Goal: Complete application form: Complete application form

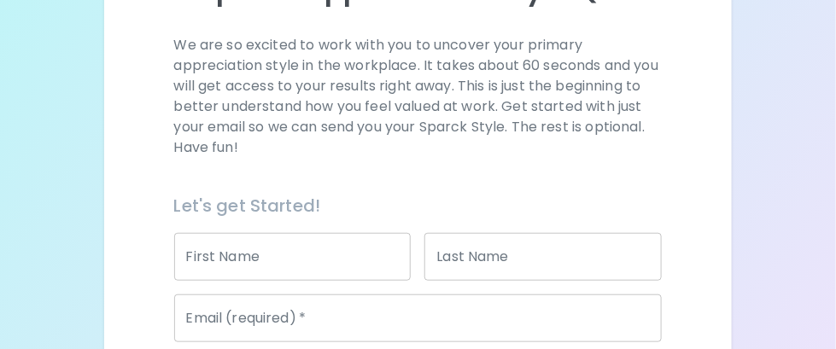
scroll to position [256, 0]
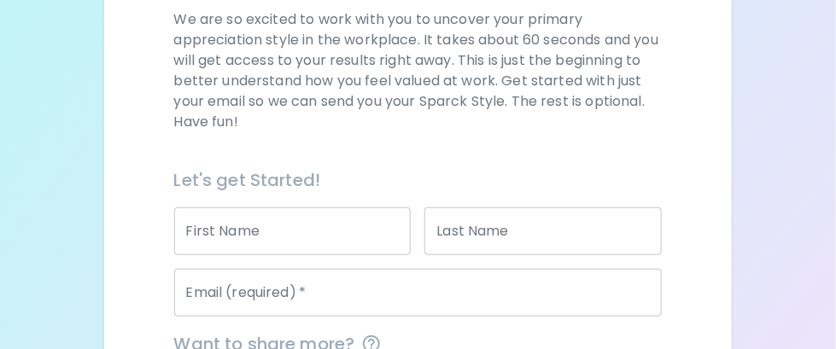
click at [207, 235] on input "First Name" at bounding box center [292, 231] width 237 height 48
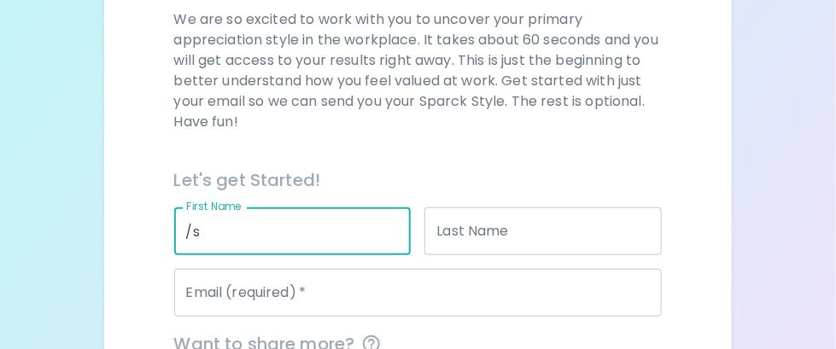
type input "/"
type input "[PERSON_NAME]"
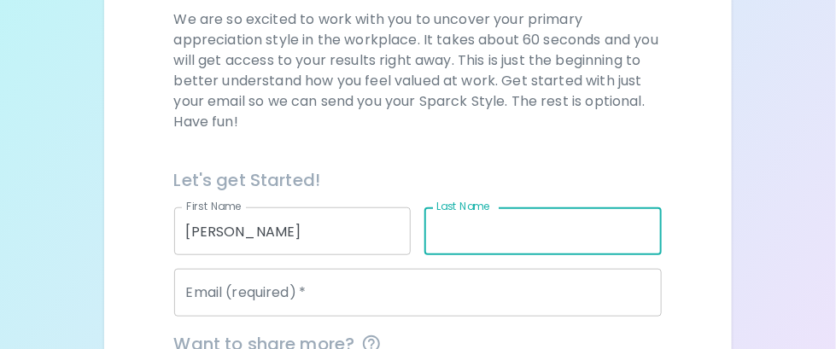
click at [471, 214] on div "Last Name Last Name" at bounding box center [542, 231] width 237 height 48
type input "[PERSON_NAME]"
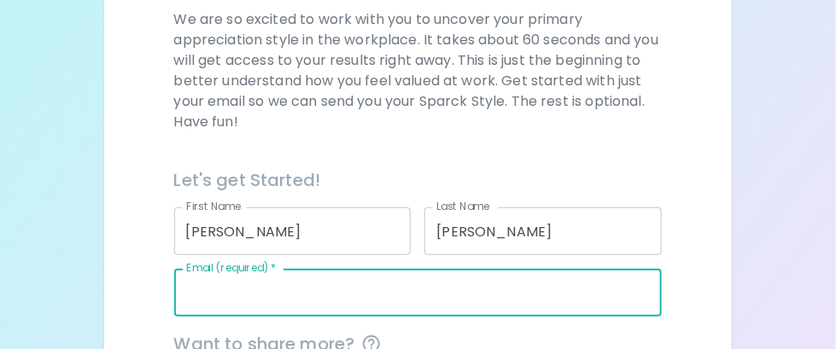
click at [329, 278] on input "Email (required)   *" at bounding box center [418, 293] width 488 height 48
type input "d"
type input "[PERSON_NAME][EMAIL_ADDRESS][PERSON_NAME][DOMAIN_NAME]"
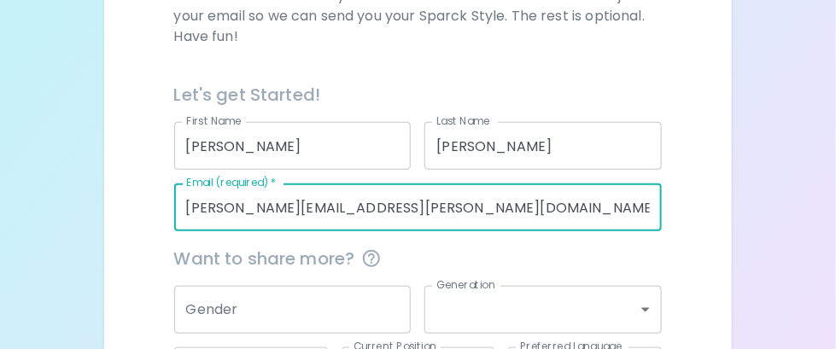
scroll to position [427, 0]
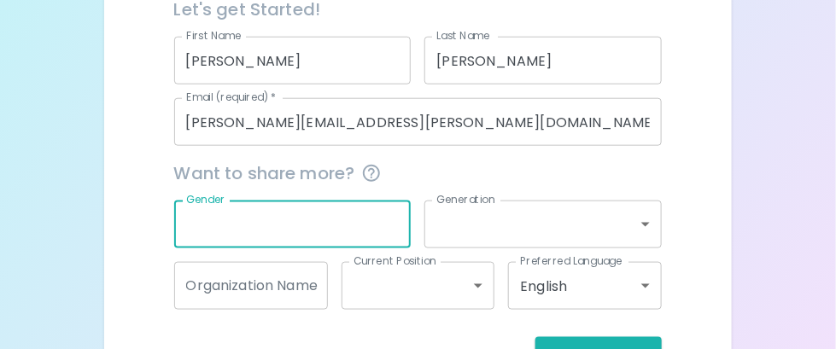
click at [325, 239] on input "Gender" at bounding box center [292, 225] width 237 height 48
type input "[DEMOGRAPHIC_DATA]"
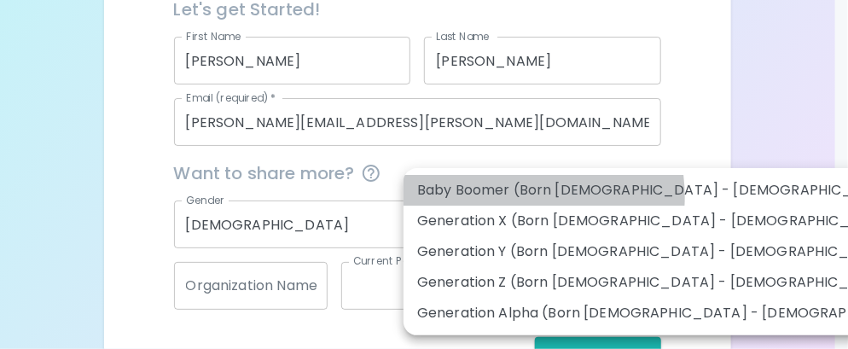
click at [504, 197] on li "Baby Boomer (Born [DEMOGRAPHIC_DATA] - [DEMOGRAPHIC_DATA])" at bounding box center [675, 190] width 543 height 31
type input "baby_boomer"
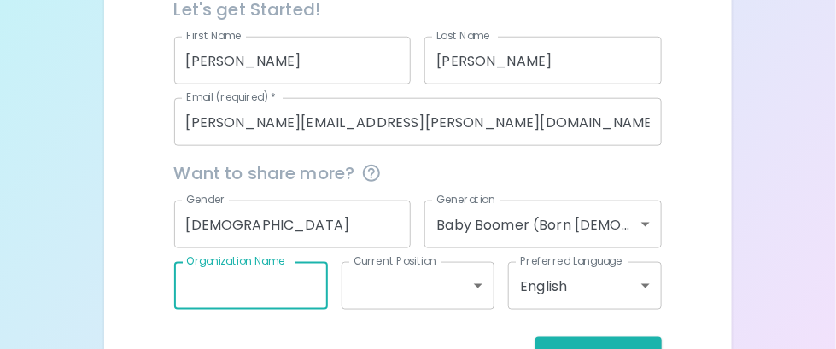
click at [297, 289] on input "Organization Name" at bounding box center [251, 286] width 154 height 48
type input "[GEOGRAPHIC_DATA][US_STATE]"
click at [313, 288] on input "[GEOGRAPHIC_DATA][US_STATE]" at bounding box center [251, 286] width 154 height 48
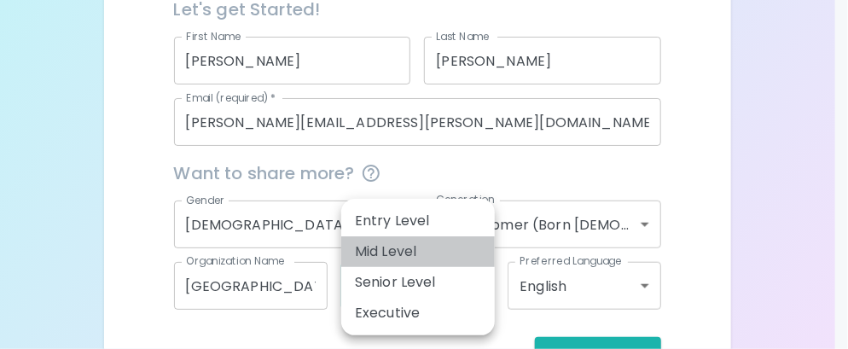
click at [410, 237] on li "Mid Level" at bounding box center [418, 251] width 154 height 31
type input "mid_level"
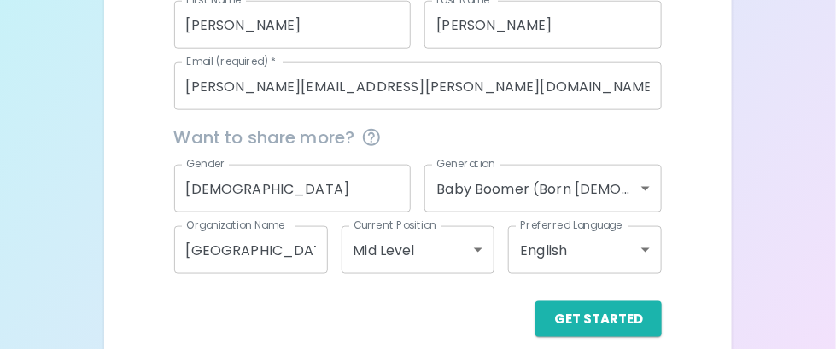
scroll to position [484, 0]
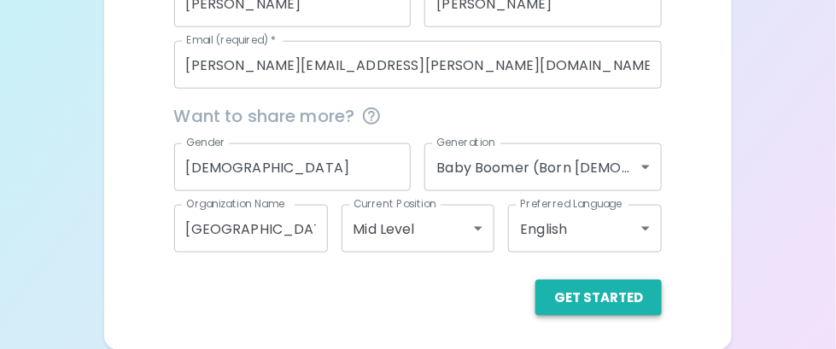
click at [623, 301] on button "Get Started" at bounding box center [598, 298] width 126 height 36
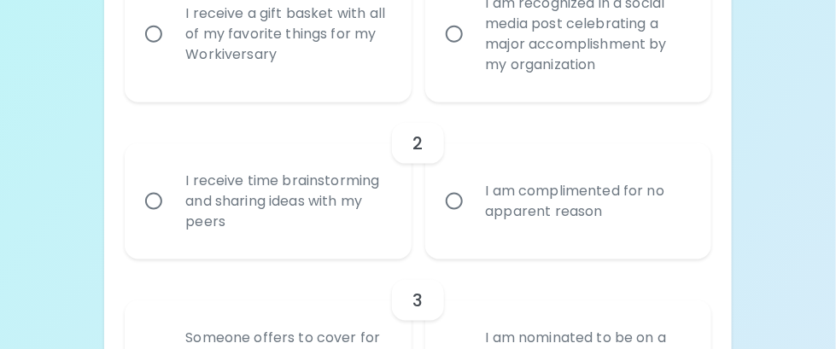
click at [426, 143] on div "2" at bounding box center [417, 143] width 51 height 41
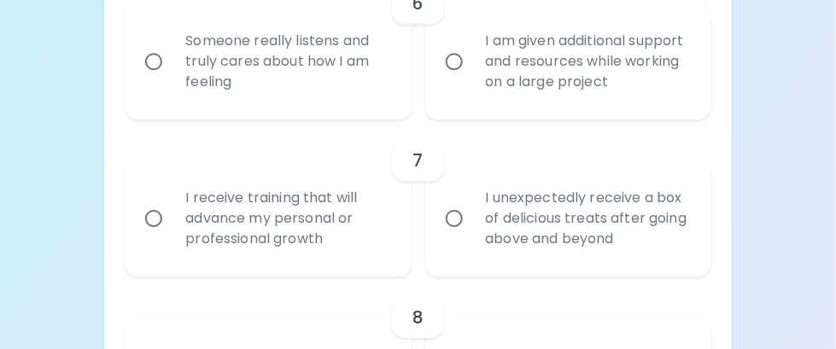
scroll to position [1338, 0]
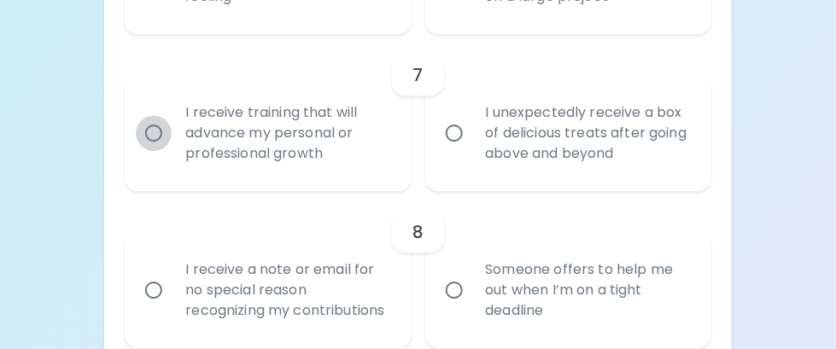
click at [158, 135] on input "I receive training that will advance my personal or professional growth" at bounding box center [154, 133] width 36 height 36
radio input "true"
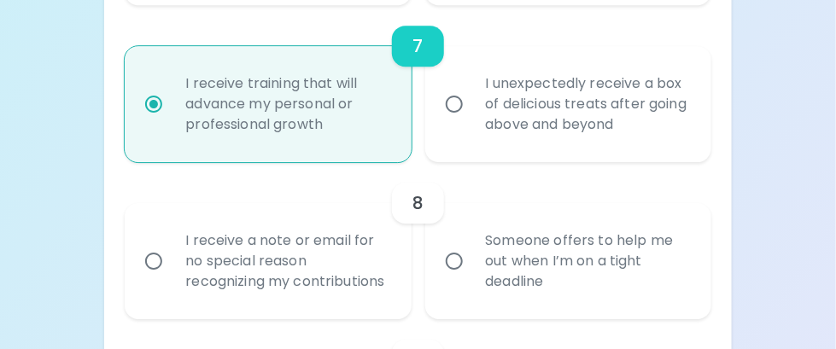
scroll to position [1299, 0]
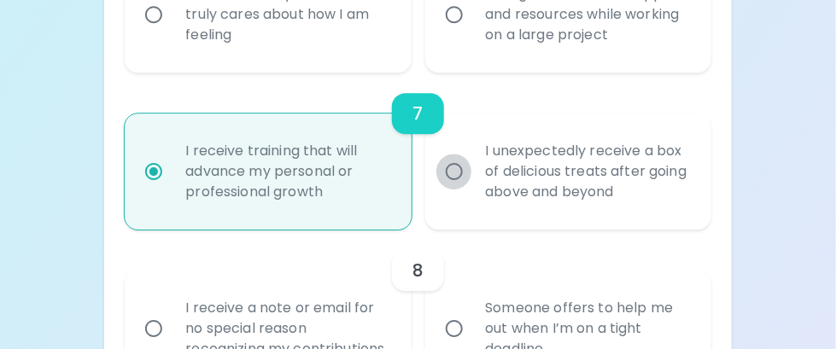
click at [454, 168] on input "I unexpectedly receive a box of delicious treats after going above and beyond" at bounding box center [454, 172] width 36 height 36
radio input "true"
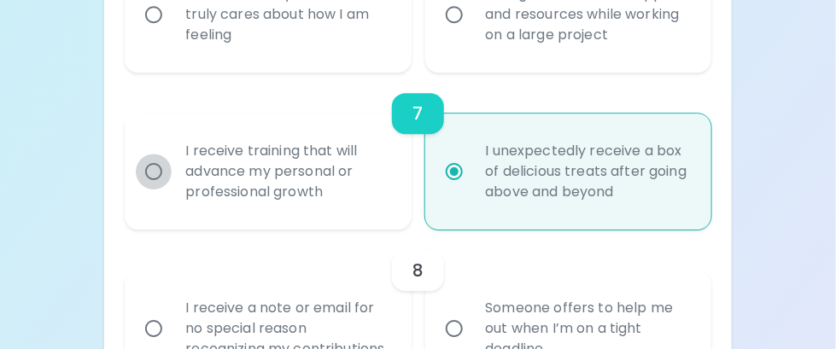
click at [151, 166] on input "I receive training that will advance my personal or professional growth" at bounding box center [154, 172] width 36 height 36
radio input "true"
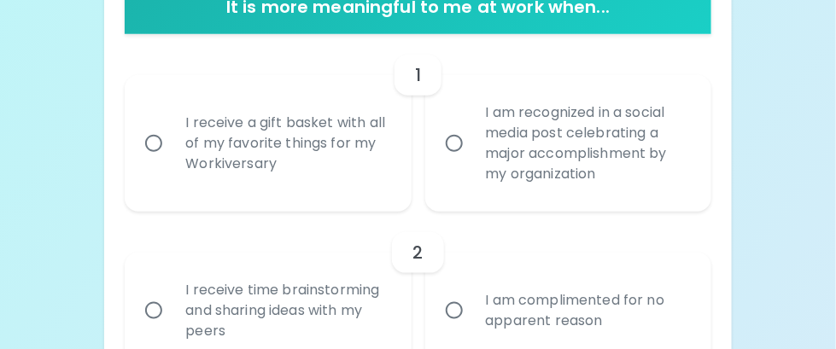
scroll to position [446, 0]
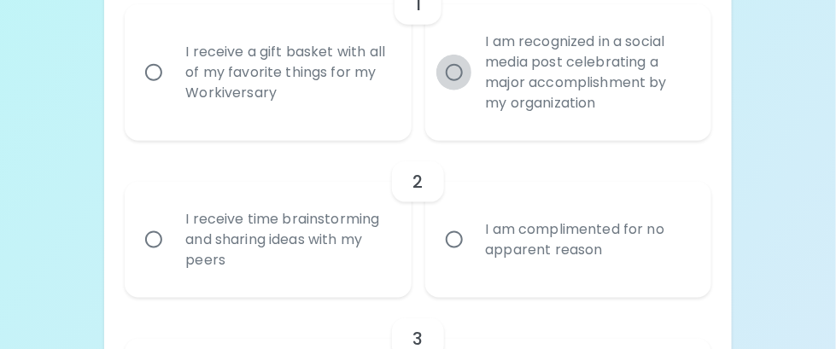
click at [450, 72] on input "I am recognized in a social media post celebrating a major accomplishment by my…" at bounding box center [454, 73] width 36 height 36
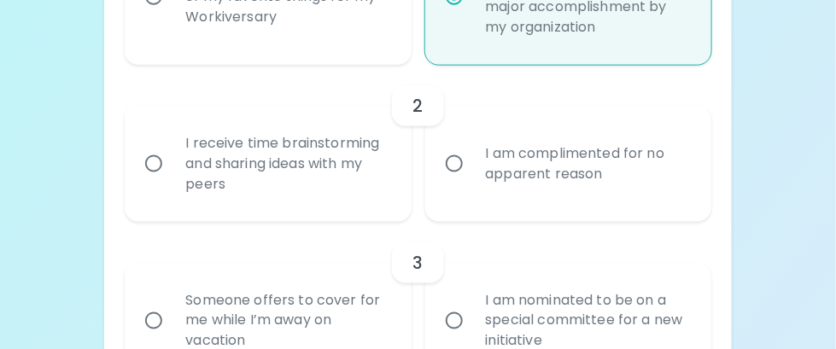
scroll to position [412, 0]
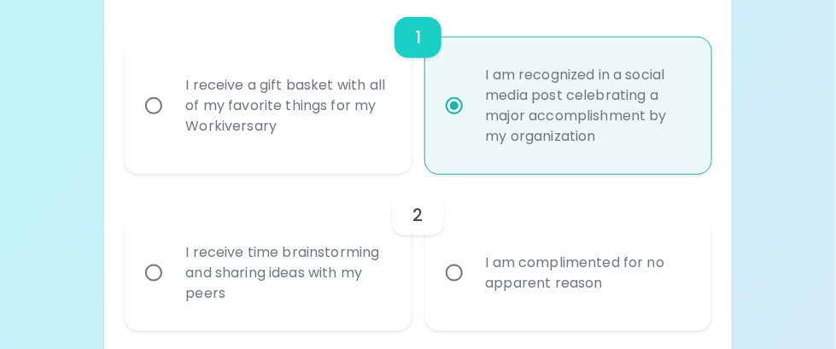
radio input "true"
click at [156, 103] on input "I receive a gift basket with all of my favorite things for my Workiversary" at bounding box center [154, 106] width 36 height 36
radio input "false"
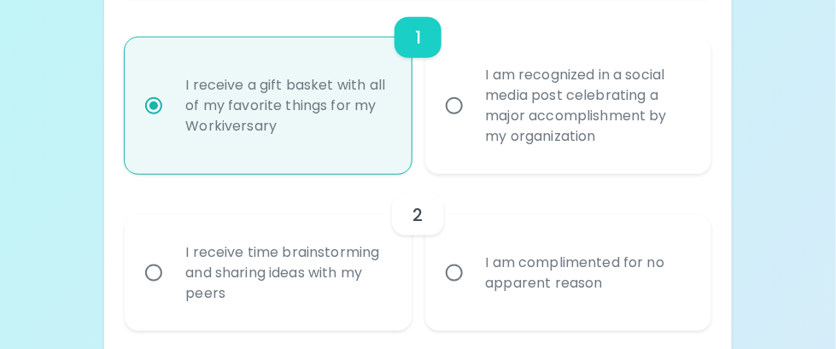
radio input "true"
click at [454, 101] on input "I am recognized in a social media post celebrating a major accomplishment by my…" at bounding box center [454, 106] width 36 height 36
radio input "false"
radio input "true"
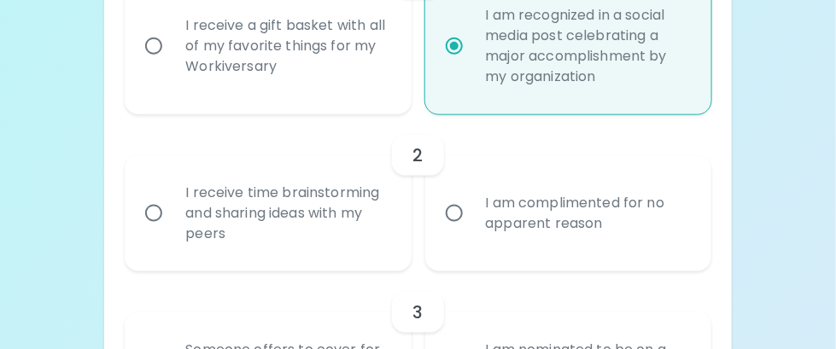
scroll to position [498, 0]
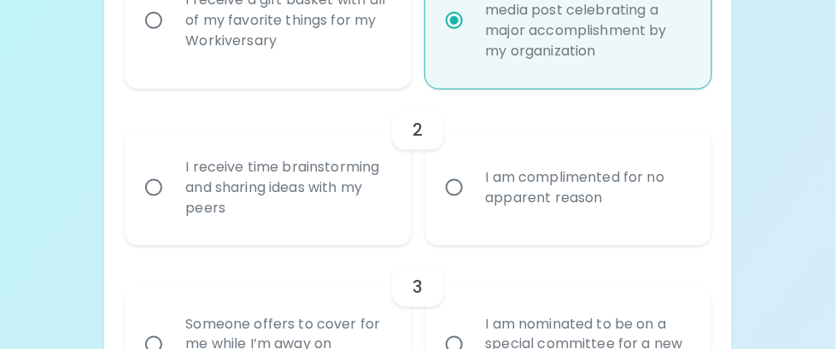
radio input "true"
click at [154, 184] on input "I receive time brainstorming and sharing ideas with my peers" at bounding box center [154, 188] width 36 height 36
radio input "false"
radio input "true"
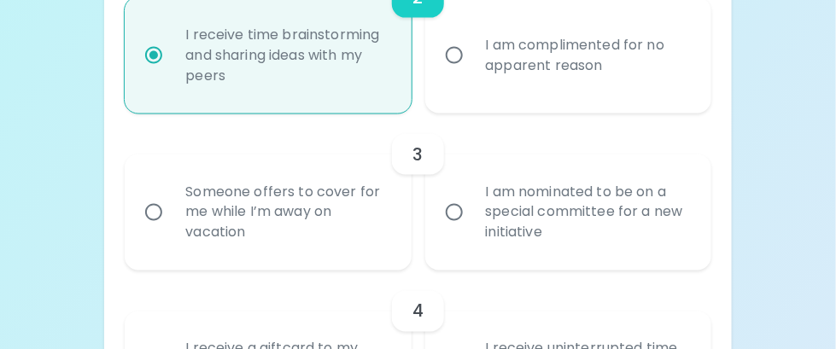
scroll to position [634, 0]
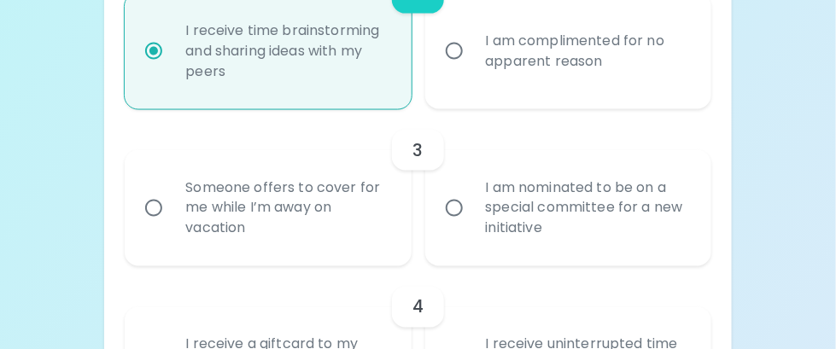
radio input "true"
click at [151, 207] on input "Someone offers to cover for me while I’m away on vacation" at bounding box center [154, 208] width 36 height 36
radio input "false"
radio input "true"
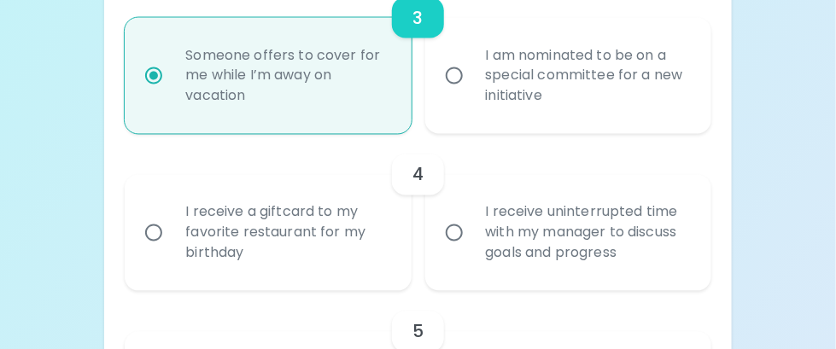
scroll to position [771, 0]
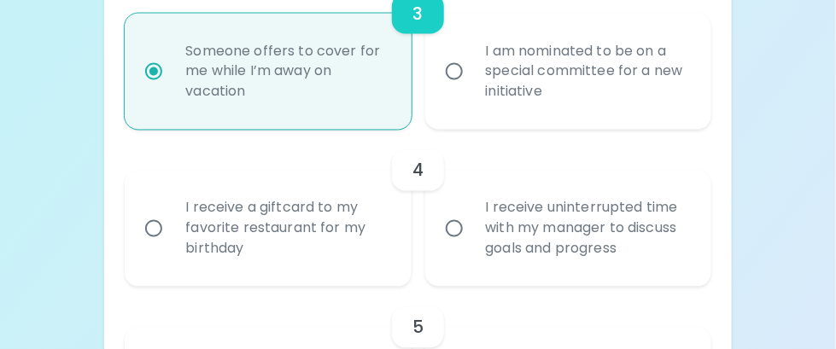
radio input "true"
click at [454, 222] on input "I receive uninterrupted time with my manager to discuss goals and progress" at bounding box center [454, 229] width 36 height 36
radio input "false"
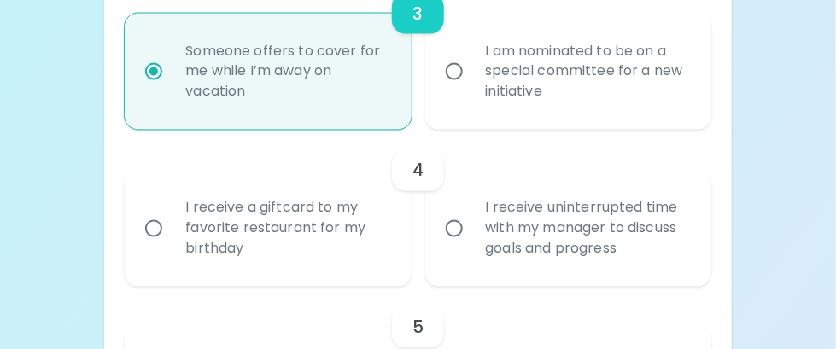
radio input "true"
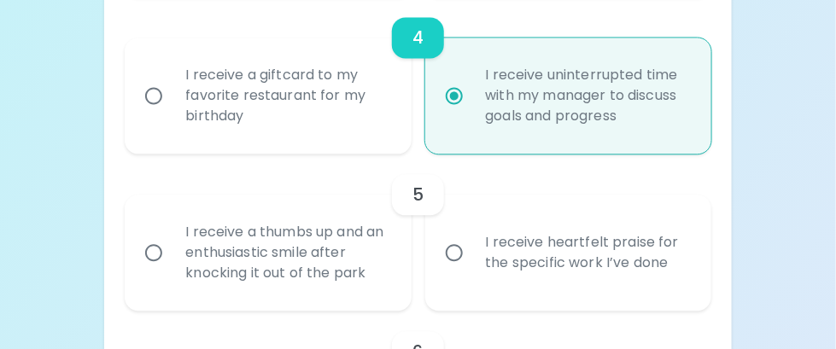
scroll to position [907, 0]
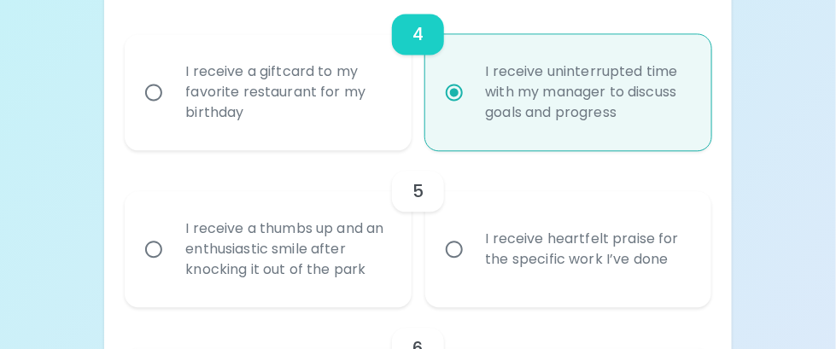
radio input "true"
click at [158, 243] on input "I receive a thumbs up and an enthusiastic smile after knocking it out of the pa…" at bounding box center [154, 249] width 36 height 36
radio input "false"
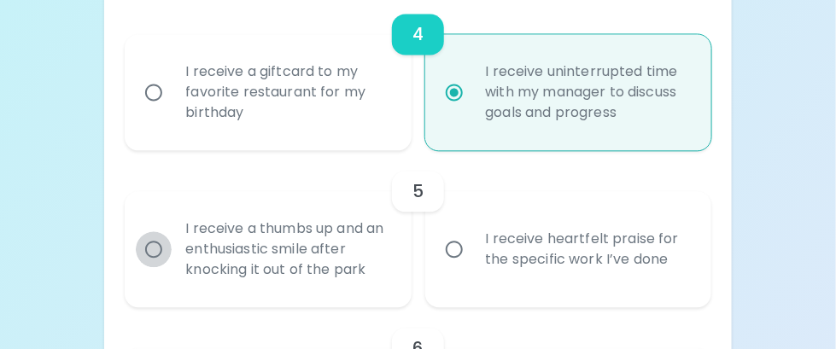
radio input "false"
radio input "true"
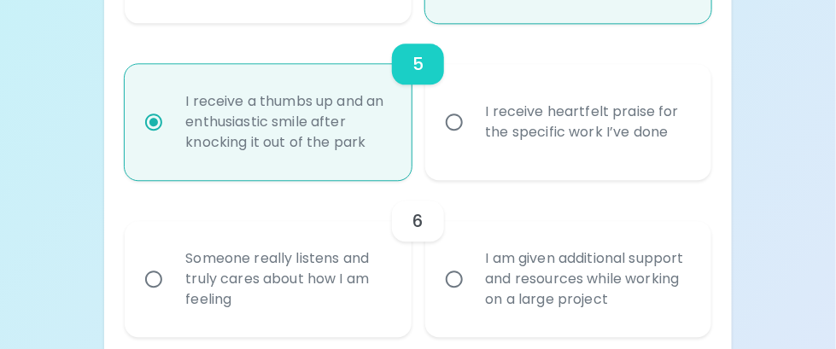
scroll to position [1045, 0]
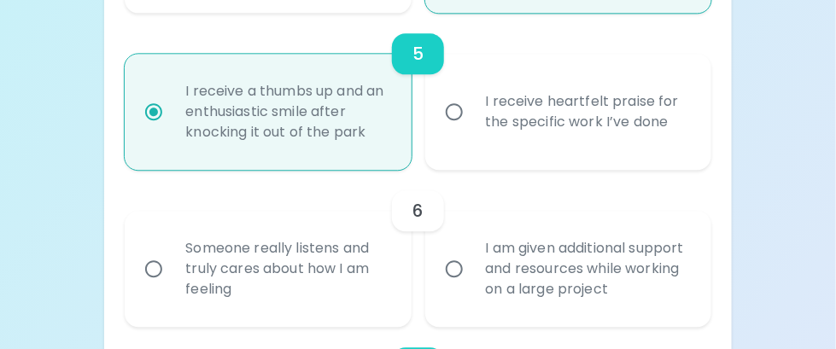
radio input "true"
click at [457, 271] on input "I am given additional support and resources while working on a large project" at bounding box center [454, 269] width 36 height 36
radio input "false"
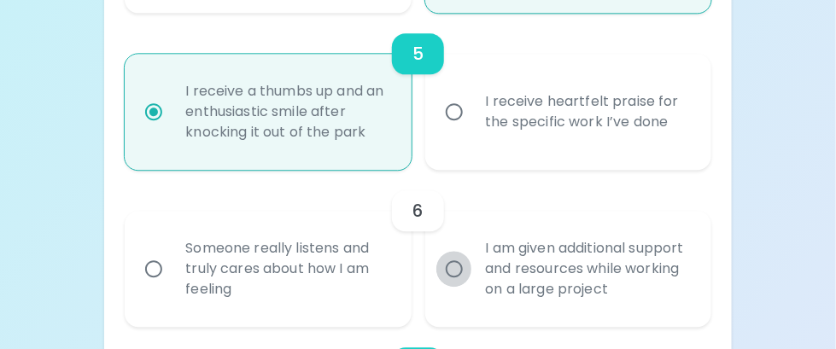
radio input "false"
radio input "true"
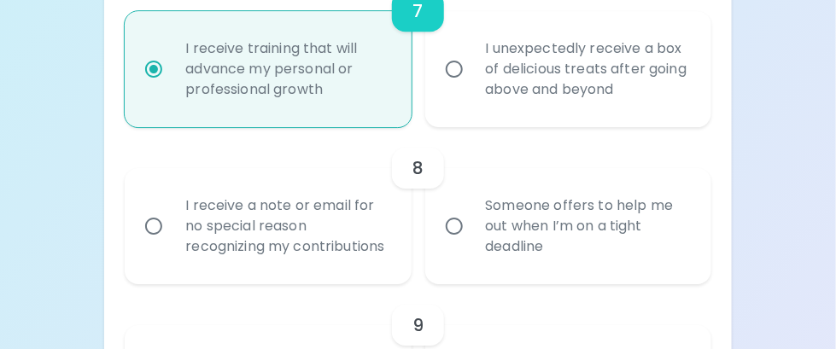
scroll to position [1437, 0]
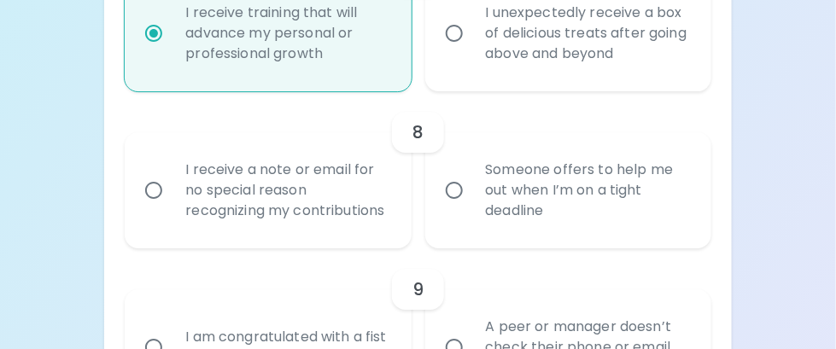
radio input "true"
click at [446, 187] on input "Someone offers to help me out when I’m on a tight deadline" at bounding box center [454, 190] width 36 height 36
radio input "false"
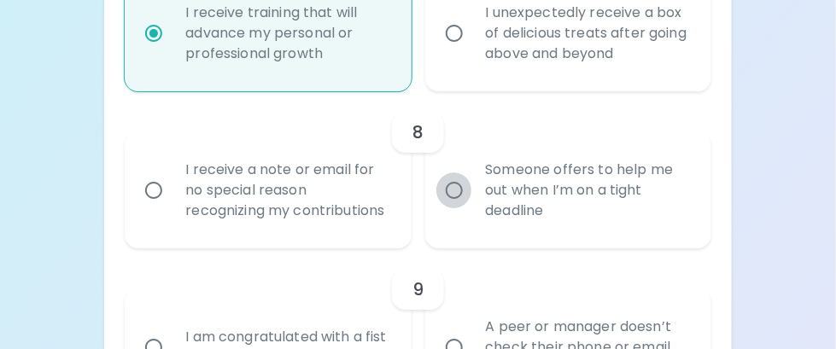
radio input "false"
radio input "true"
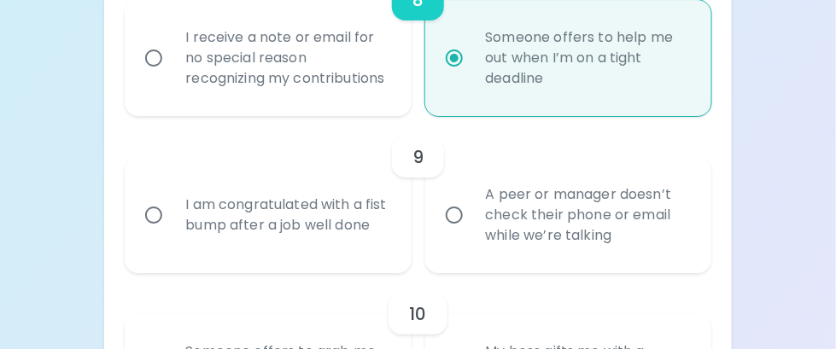
scroll to position [1574, 0]
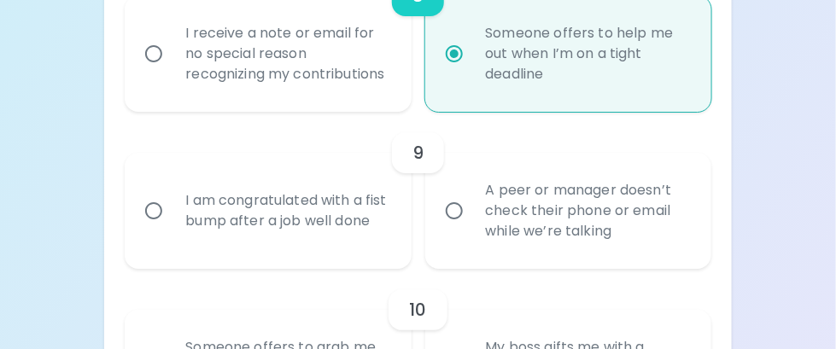
radio input "true"
click at [156, 206] on input "I am congratulated with a fist bump after a job well done" at bounding box center [154, 211] width 36 height 36
radio input "false"
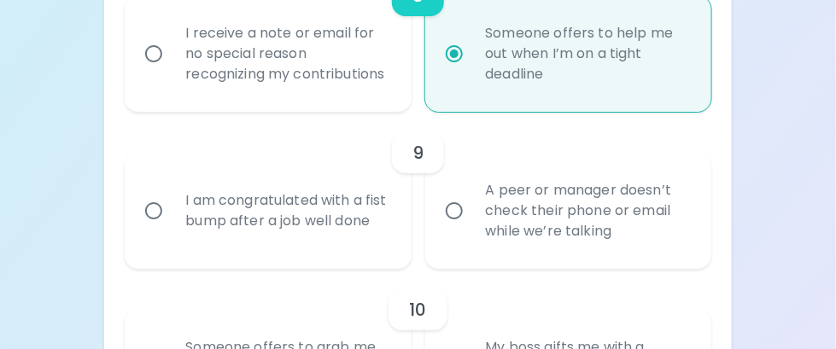
radio input "false"
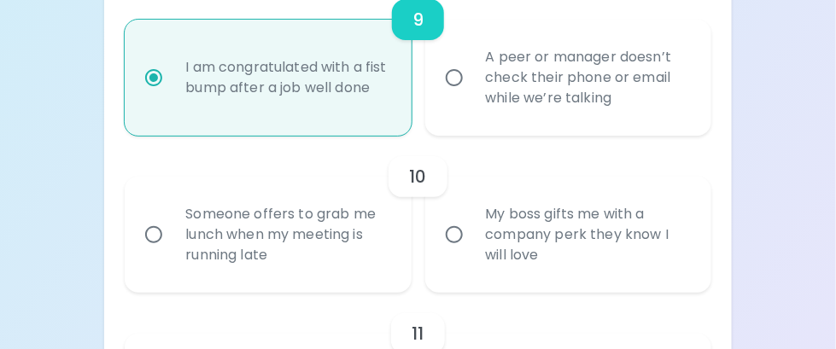
scroll to position [1711, 0]
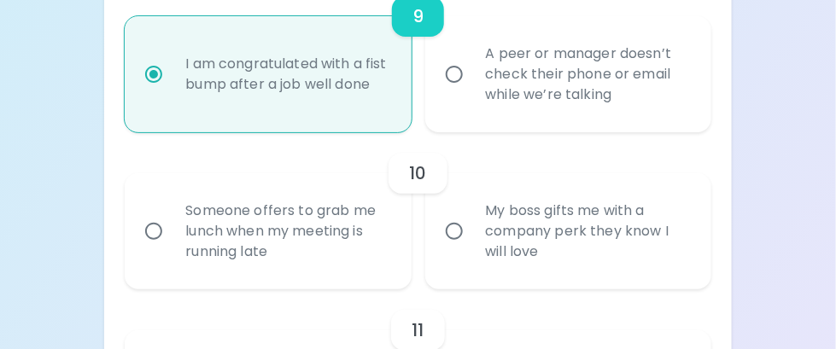
radio input "true"
drag, startPoint x: 147, startPoint y: 230, endPoint x: 178, endPoint y: 233, distance: 31.7
click at [149, 230] on input "Someone offers to grab me lunch when my meeting is running late" at bounding box center [154, 231] width 36 height 36
radio input "false"
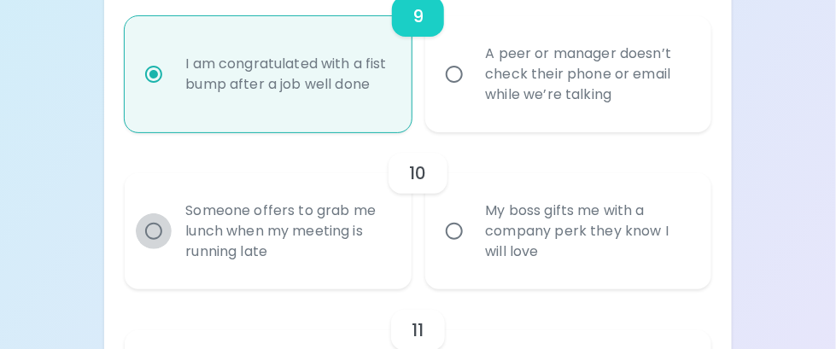
radio input "false"
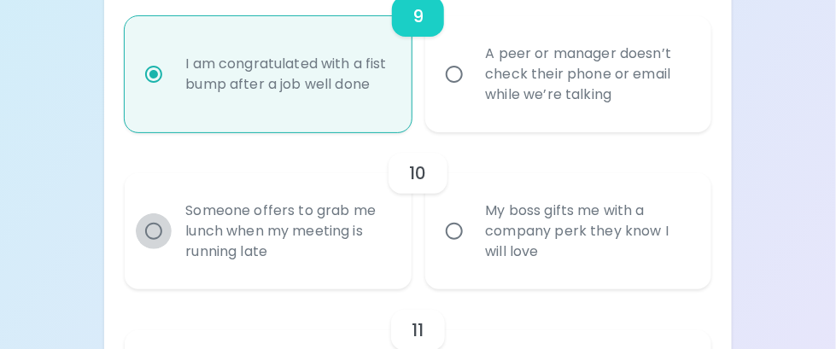
radio input "false"
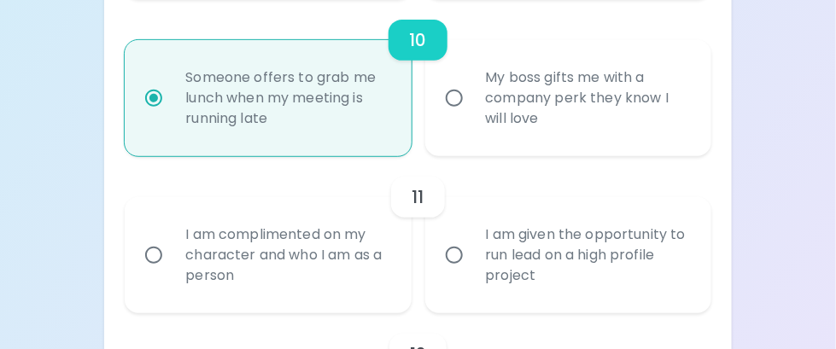
scroll to position [1848, 0]
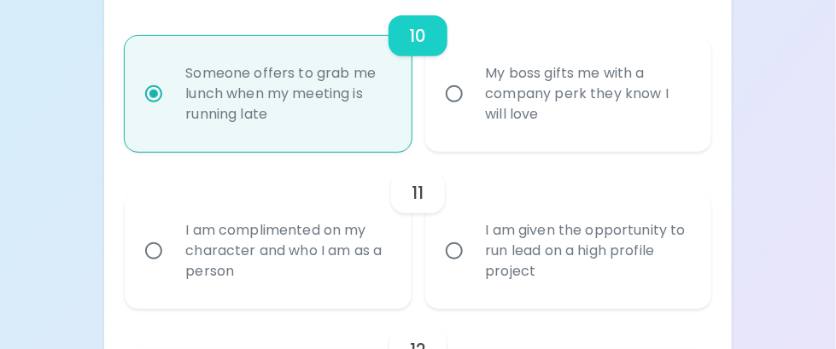
radio input "true"
click at [156, 254] on input "I am complimented on my character and who I am as a person" at bounding box center [154, 251] width 36 height 36
radio input "false"
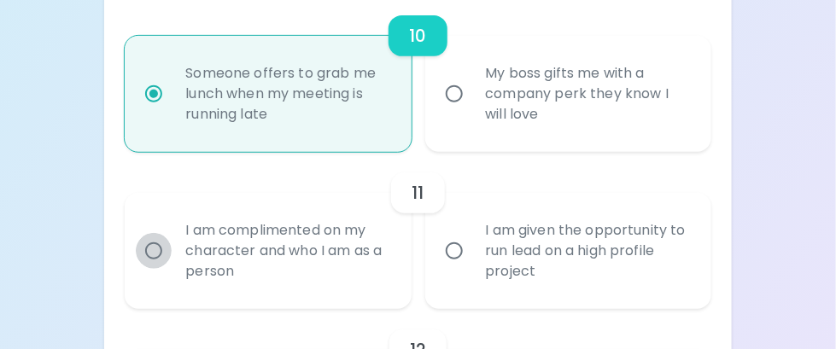
radio input "false"
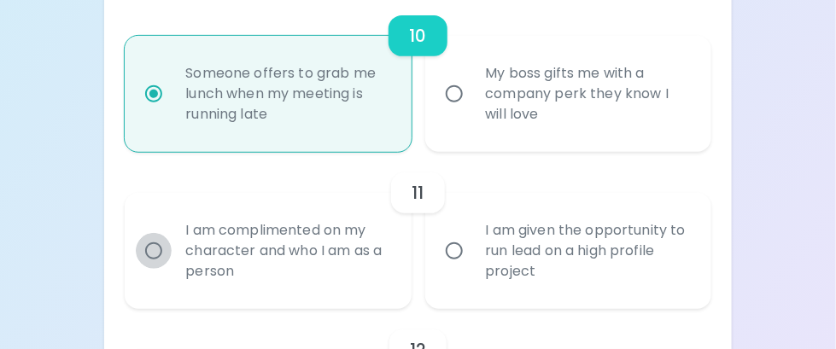
radio input "false"
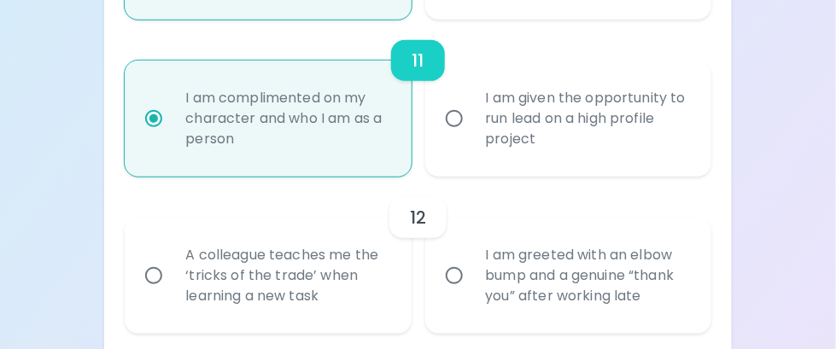
scroll to position [1985, 0]
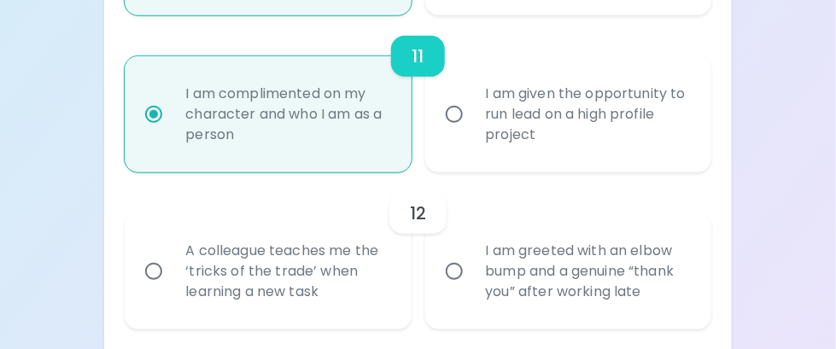
radio input "true"
click at [452, 109] on input "I am given the opportunity to run lead on a high profile project" at bounding box center [454, 114] width 36 height 36
radio input "false"
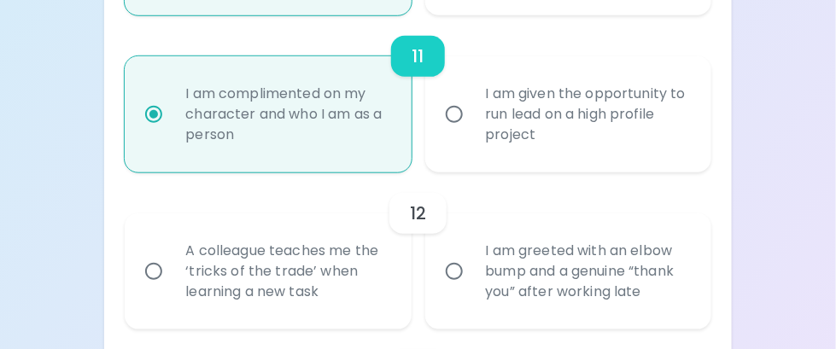
radio input "false"
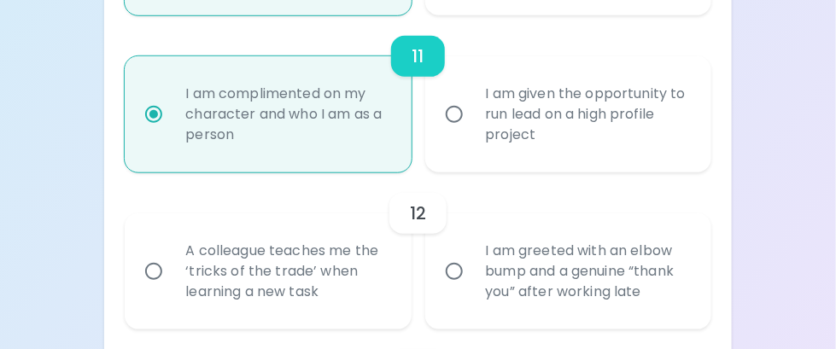
radio input "false"
radio input "true"
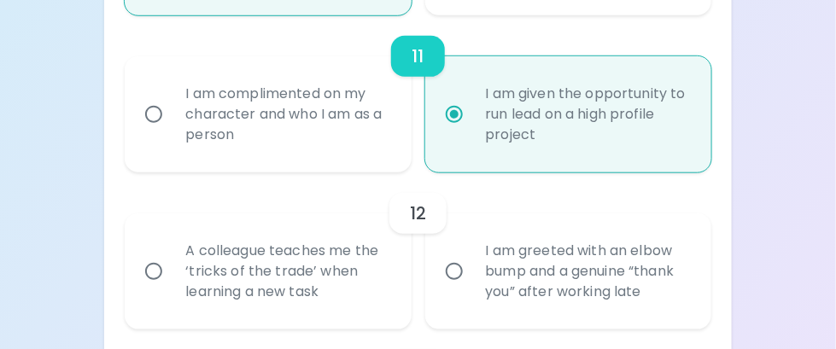
radio input "true"
click at [159, 271] on input "A colleague teaches me the ‘tricks of the trade’ when learning a new task" at bounding box center [154, 272] width 36 height 36
radio input "false"
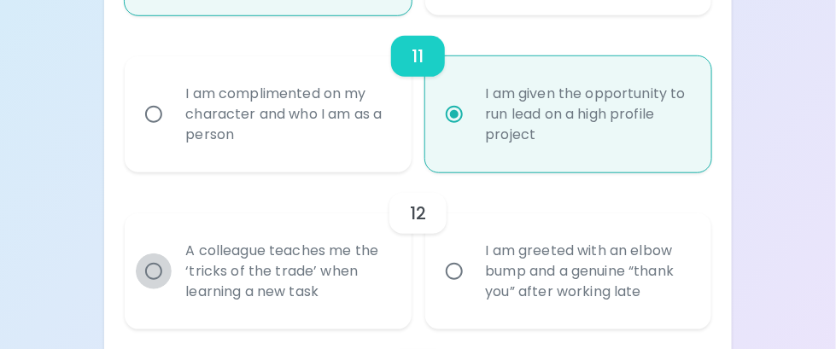
radio input "false"
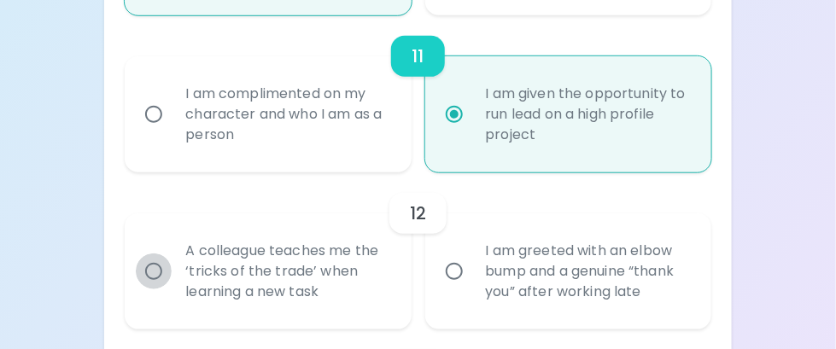
radio input "false"
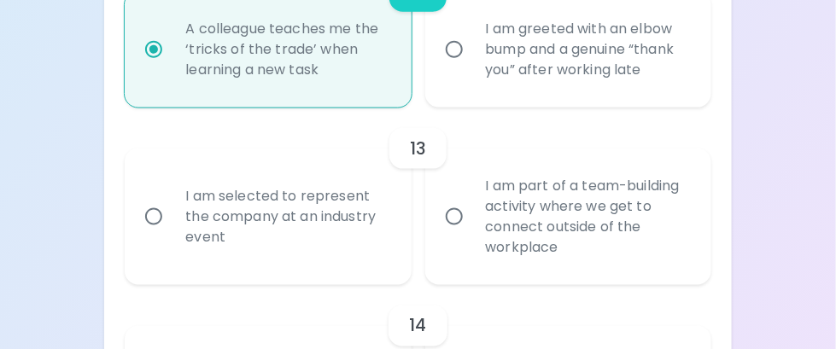
scroll to position [2292, 0]
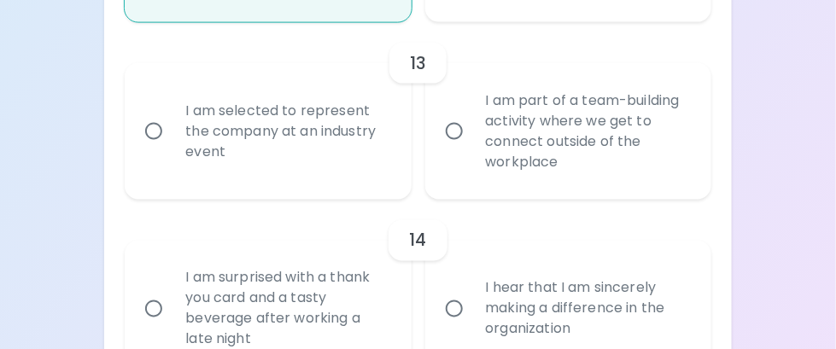
radio input "true"
click at [455, 130] on input "I am part of a team-building activity where we get to connect outside of the wo…" at bounding box center [454, 132] width 36 height 36
radio input "false"
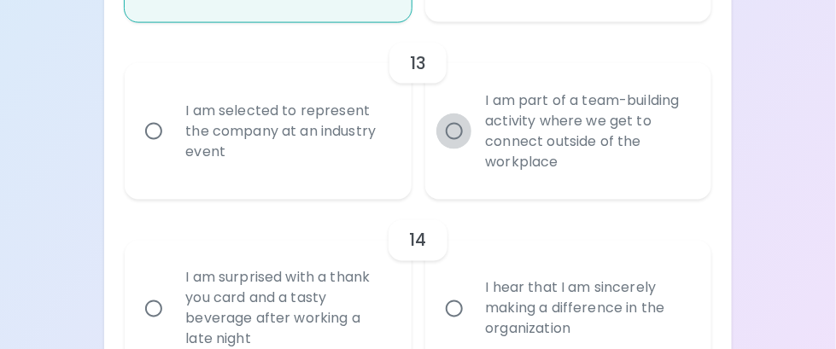
radio input "false"
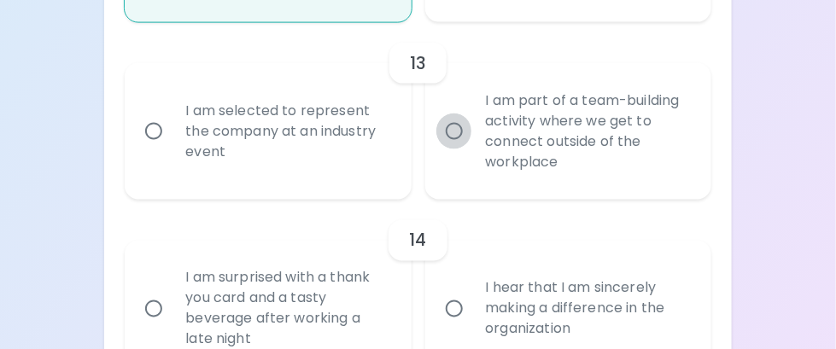
radio input "false"
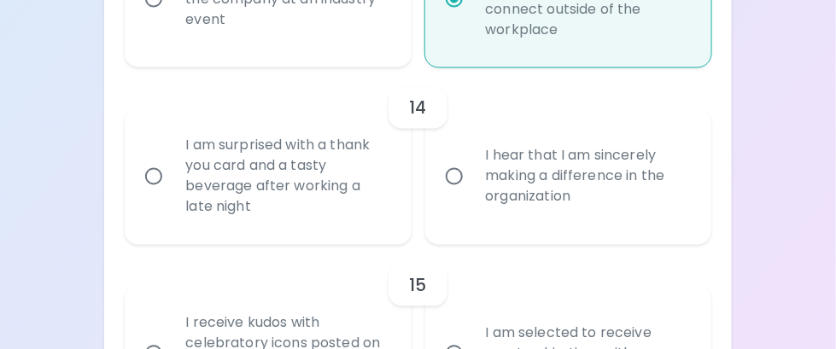
scroll to position [2428, 0]
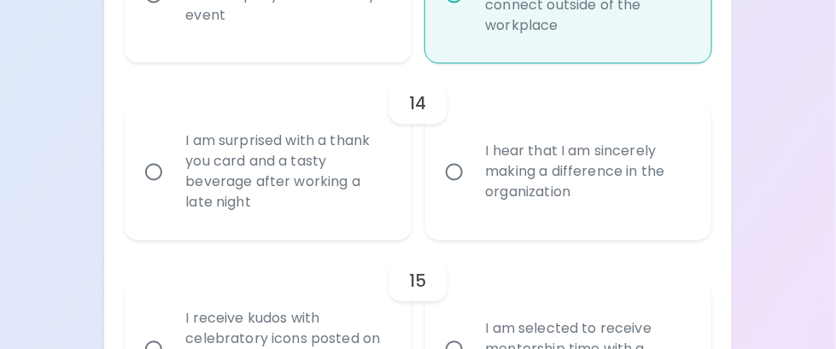
radio input "true"
click at [456, 168] on input "I hear that I am sincerely making a difference in the organization" at bounding box center [454, 172] width 36 height 36
radio input "false"
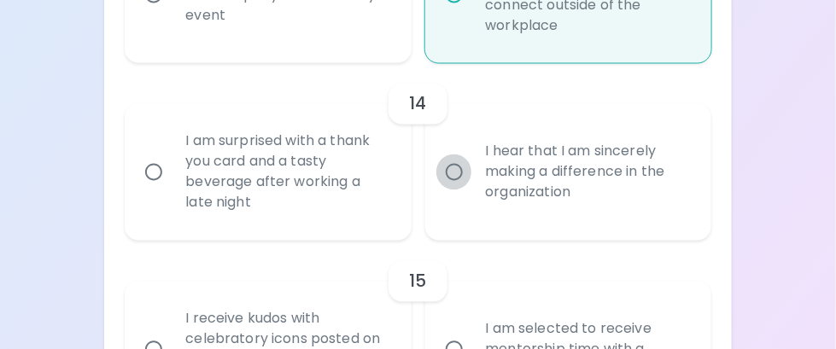
radio input "false"
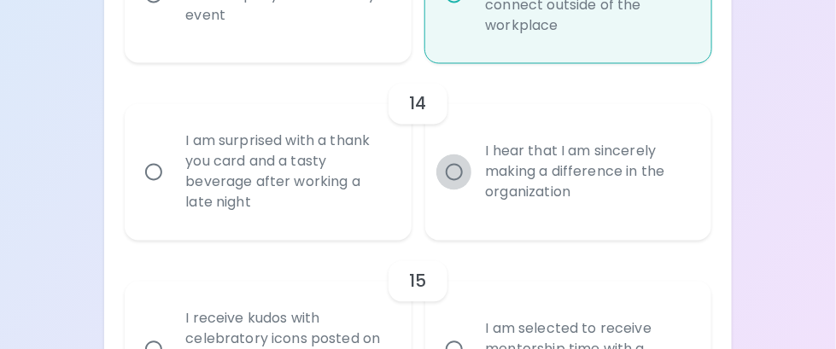
radio input "false"
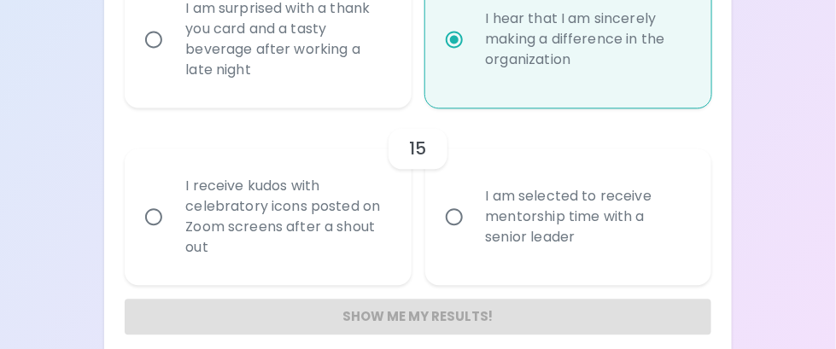
scroll to position [2566, 0]
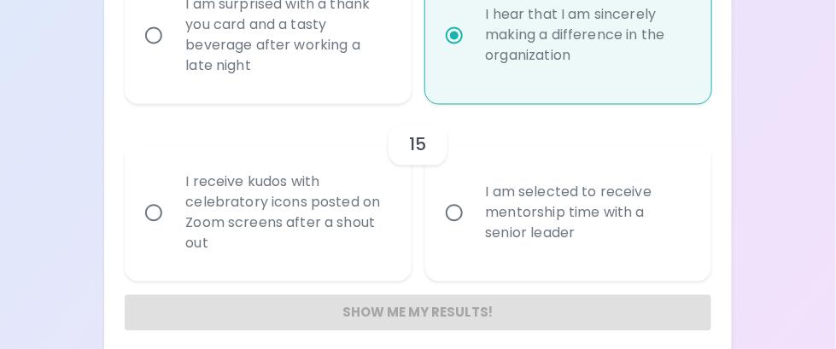
radio input "true"
click at [452, 208] on input "I am selected to receive mentorship time with a senior leader" at bounding box center [454, 213] width 36 height 36
radio input "false"
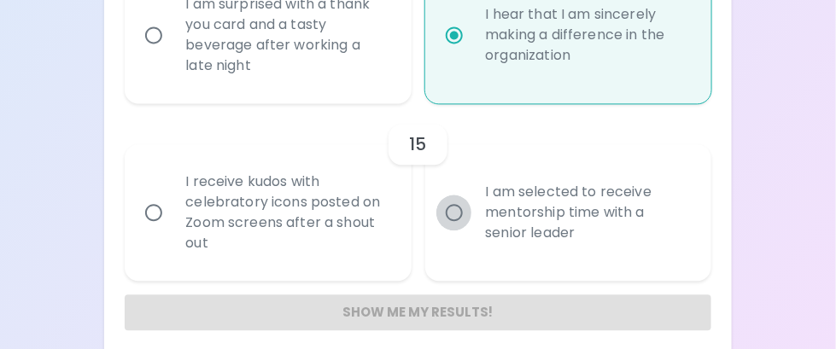
radio input "false"
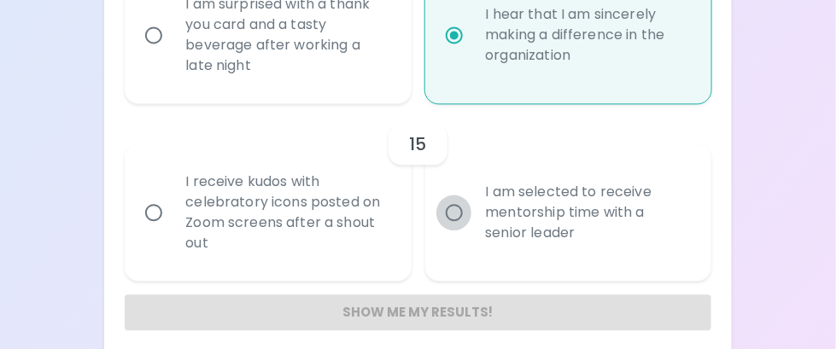
radio input "false"
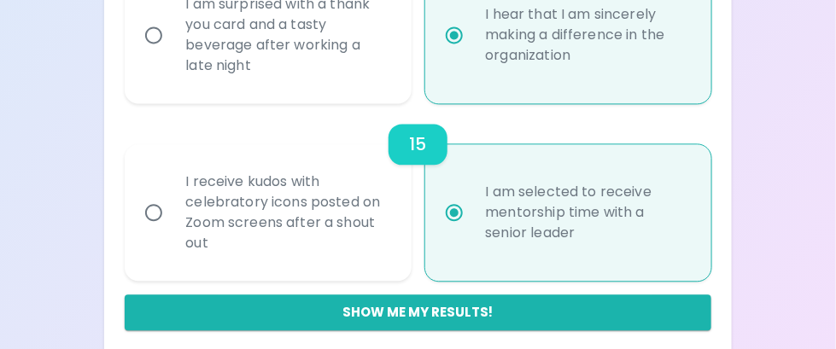
scroll to position [2579, 0]
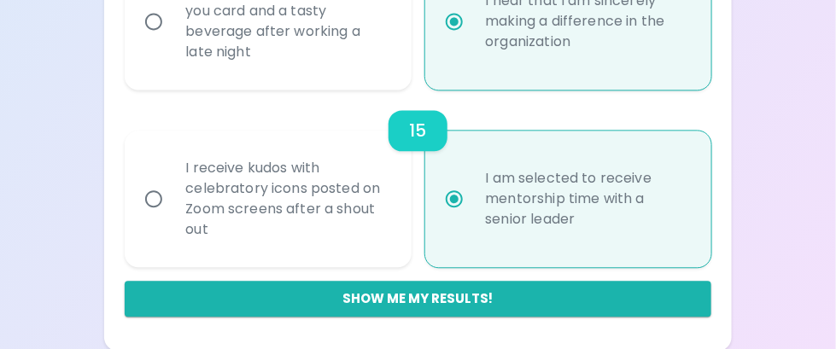
radio input "true"
click at [150, 195] on input "I receive kudos with celebratory icons posted on Zoom screens after a shout out" at bounding box center [154, 199] width 36 height 36
radio input "false"
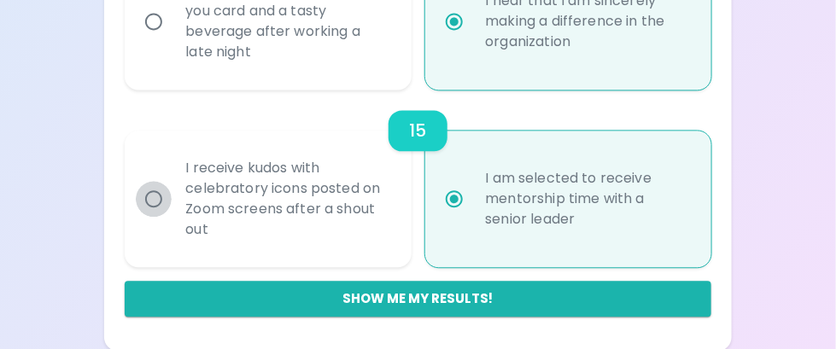
radio input "false"
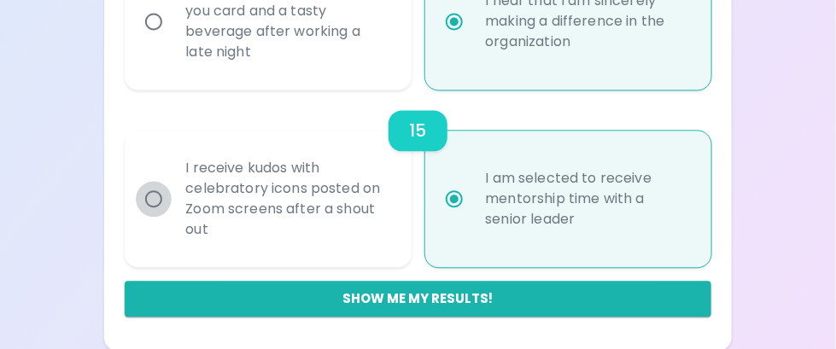
radio input "false"
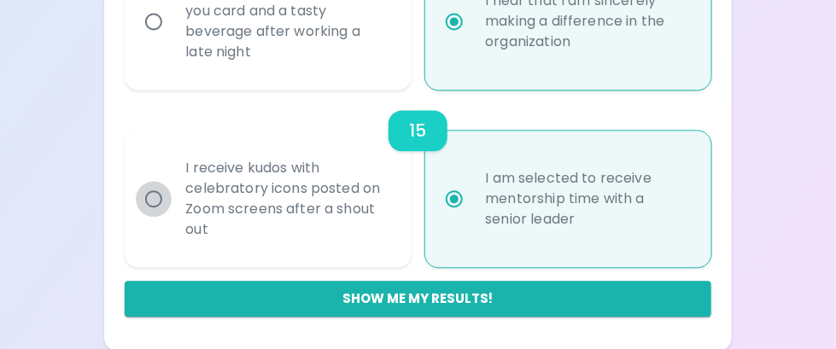
radio input "true"
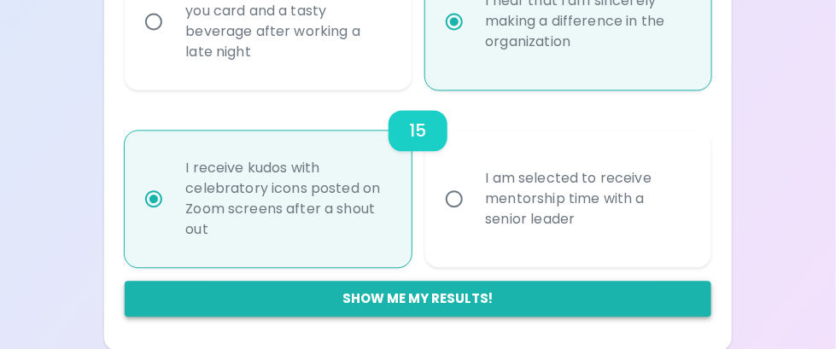
radio input "true"
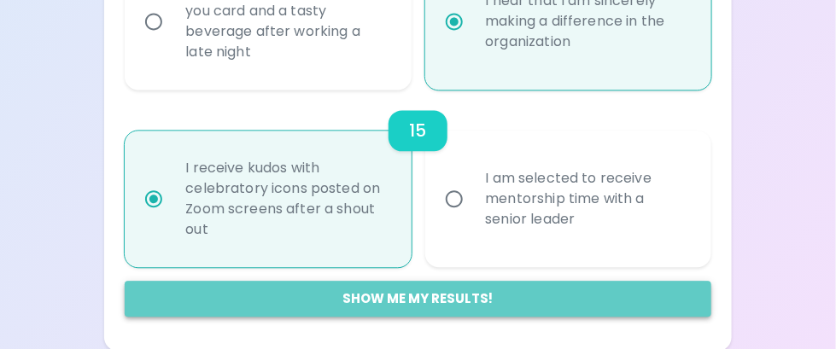
click at [372, 300] on button "Show me my results!" at bounding box center [418, 299] width 586 height 36
radio input "false"
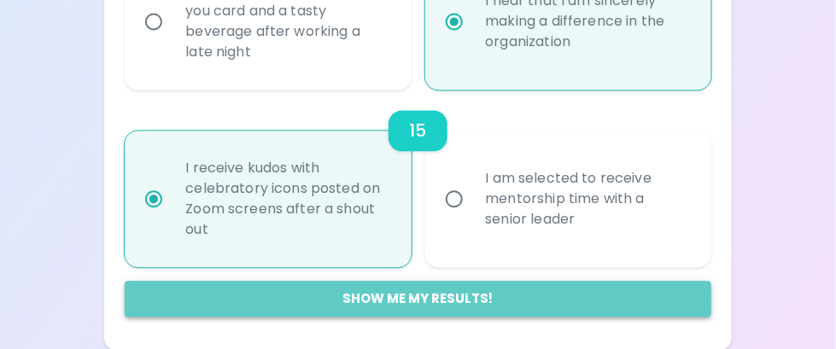
radio input "false"
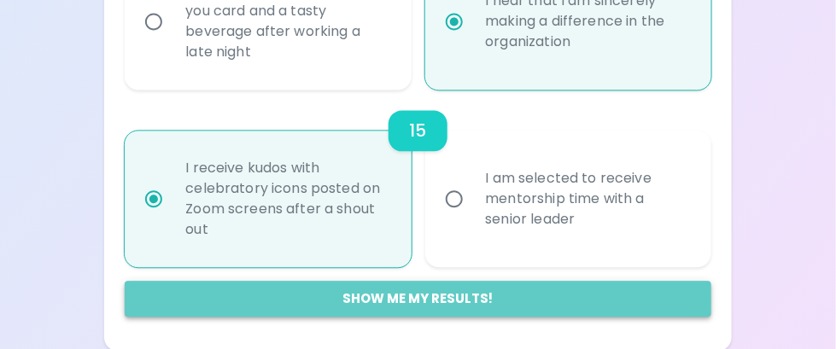
radio input "false"
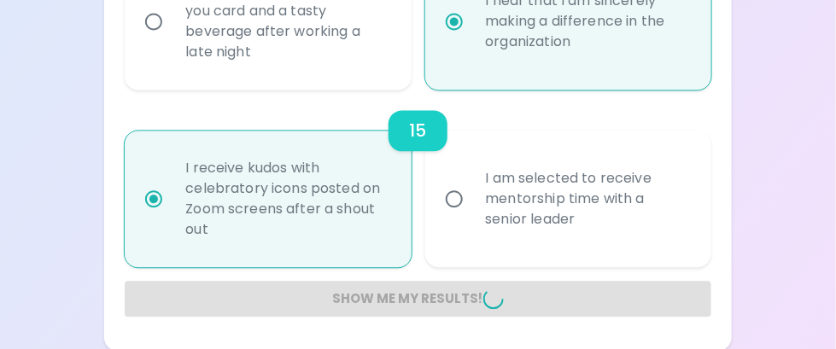
radio input "false"
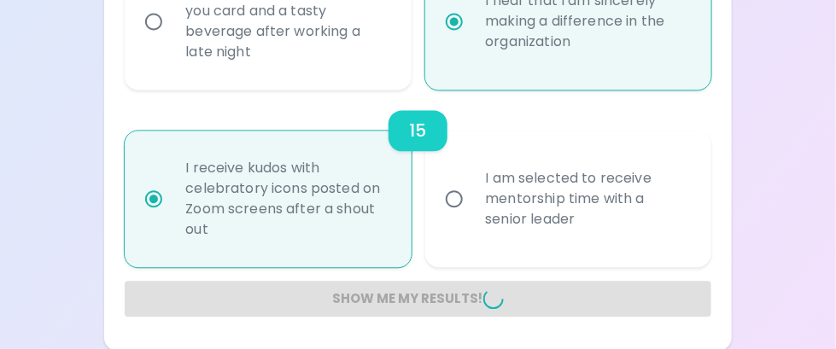
radio input "false"
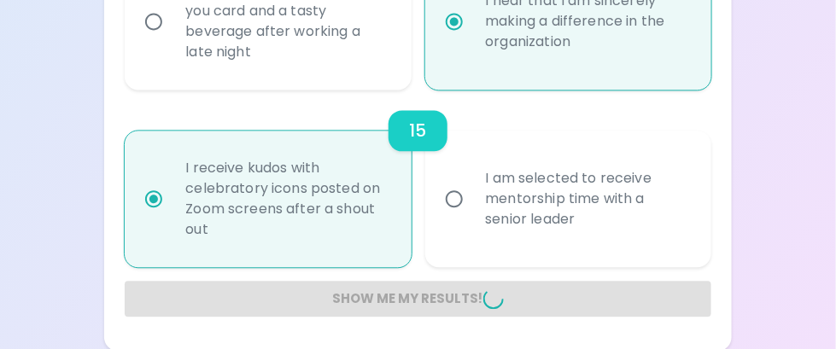
radio input "false"
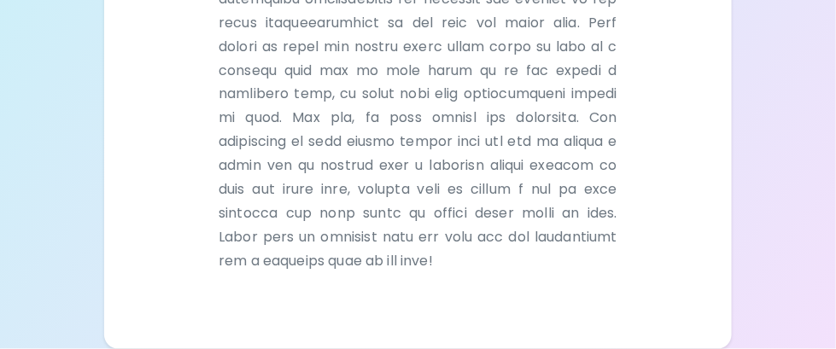
scroll to position [773, 0]
